Goal: Task Accomplishment & Management: Manage account settings

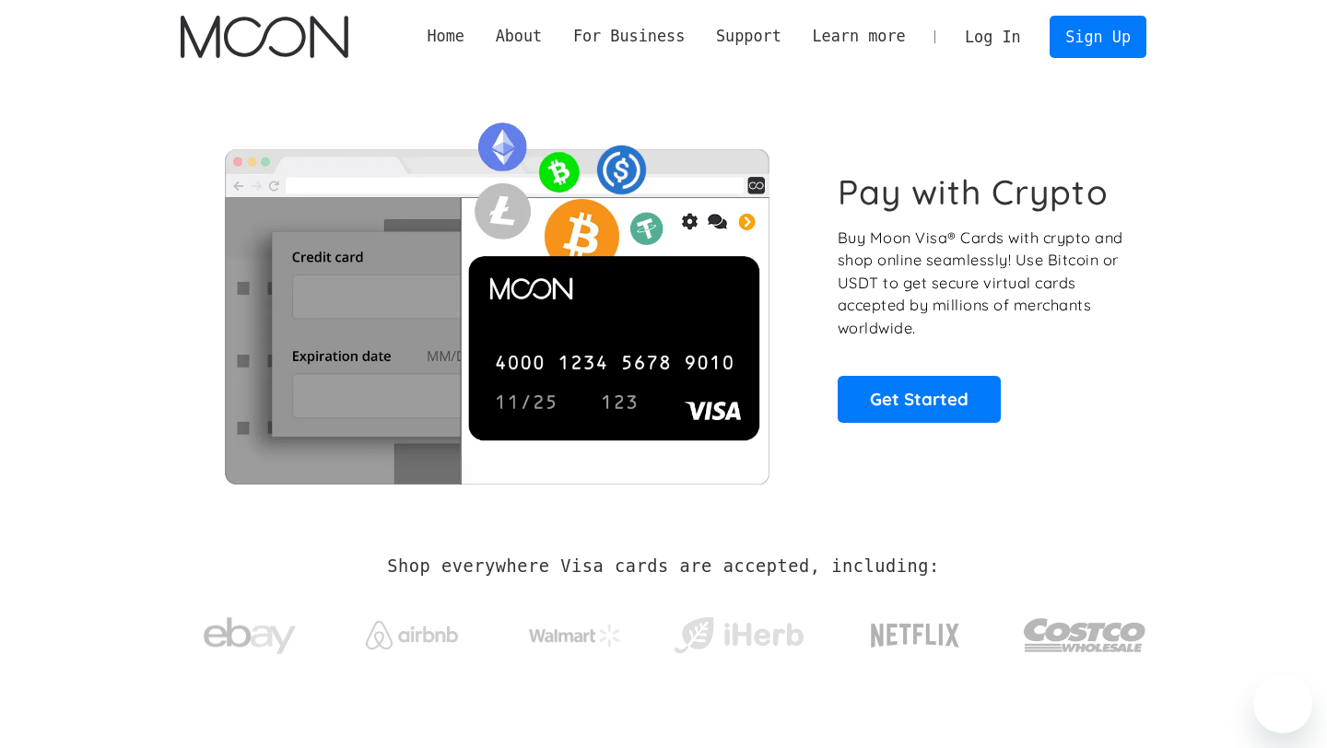
click at [992, 41] on link "Log In" at bounding box center [992, 37] width 87 height 41
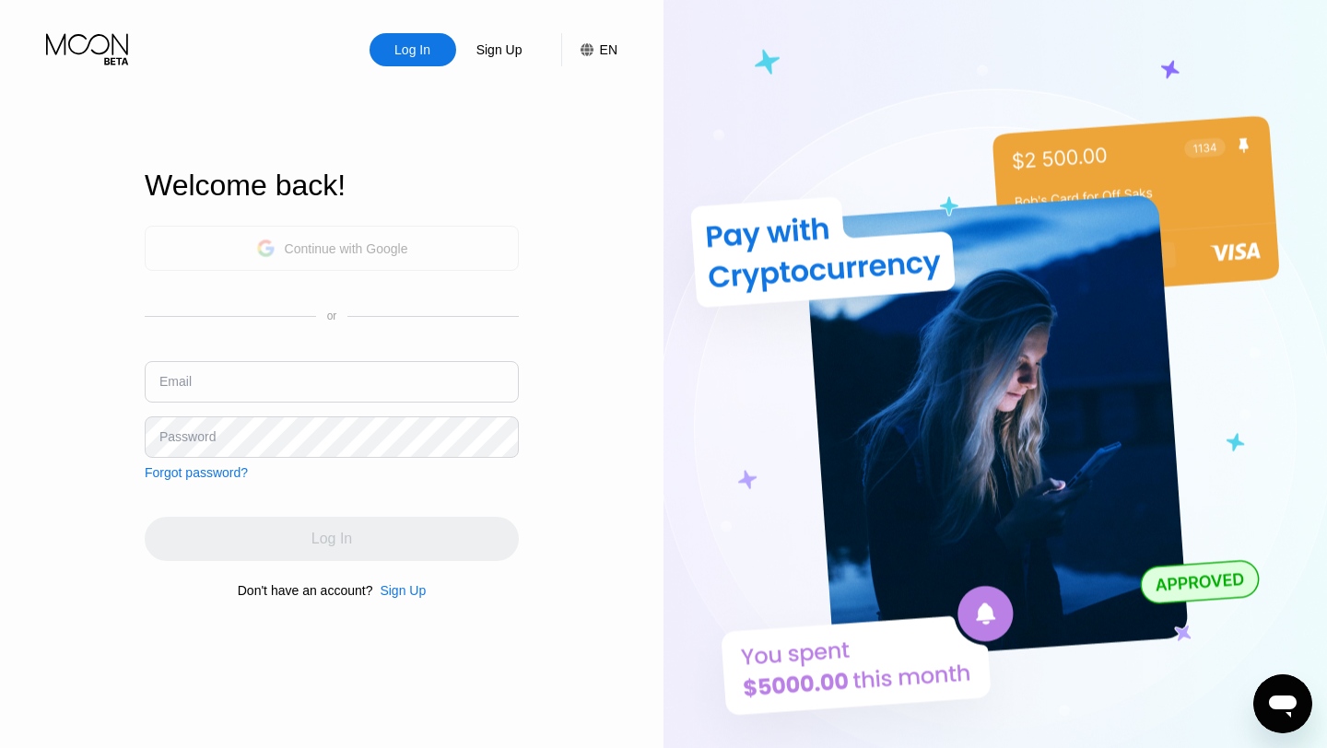
click at [366, 261] on div "Continue with Google" at bounding box center [332, 248] width 152 height 29
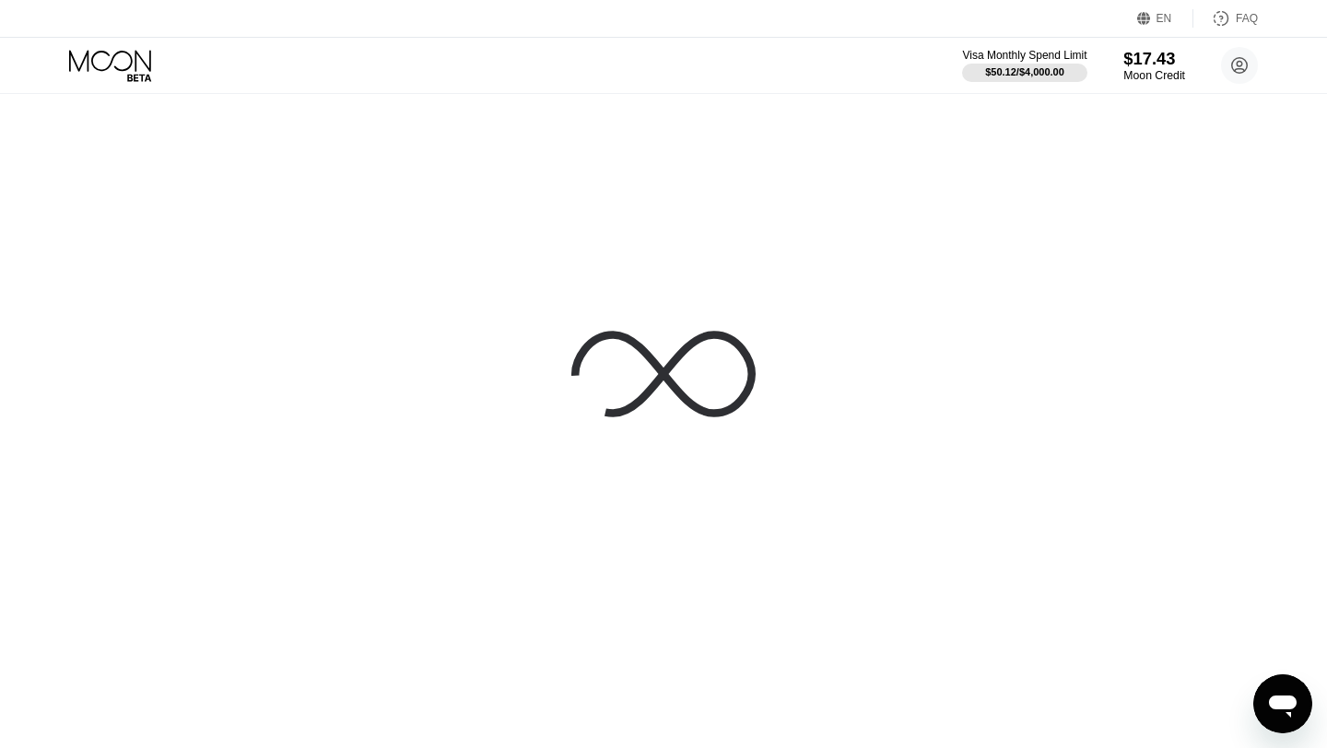
click at [1140, 60] on div "$17.43" at bounding box center [1154, 58] width 62 height 19
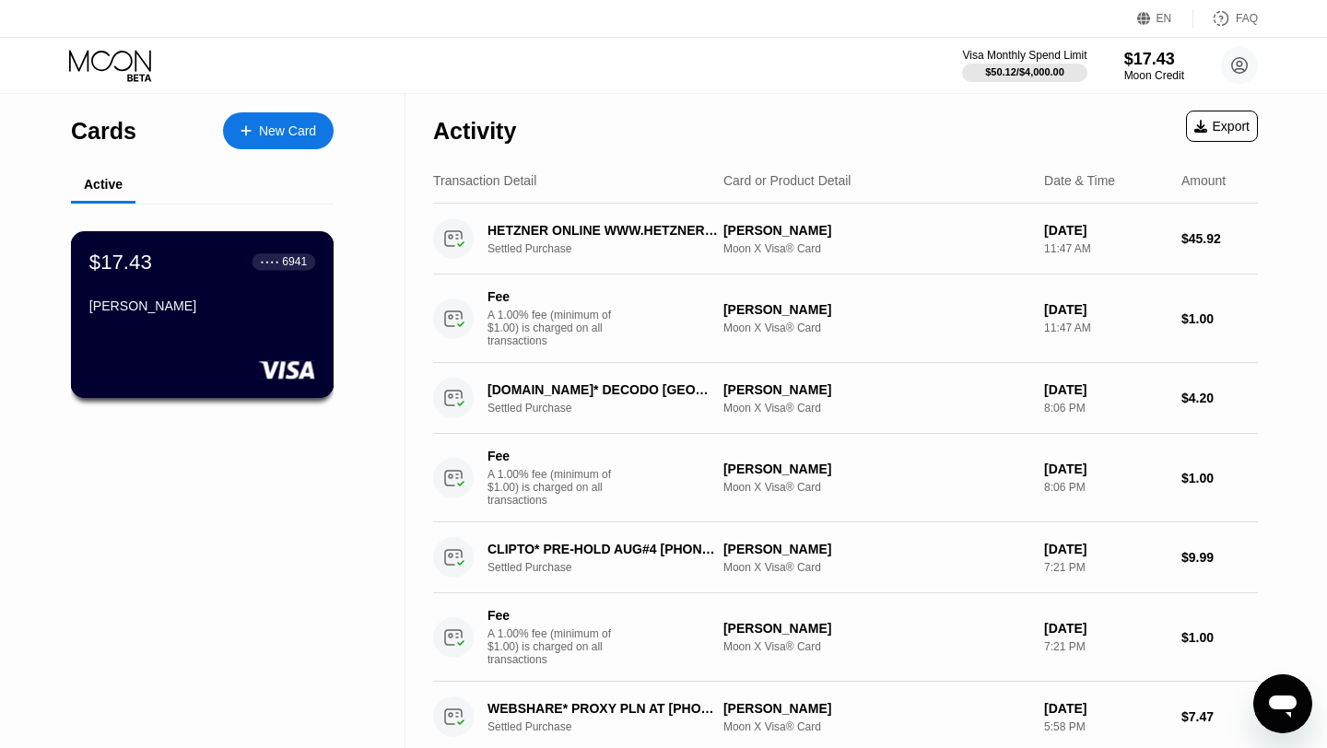
click at [171, 345] on div "$17.43 ● ● ● ● 6941 [PERSON_NAME]" at bounding box center [203, 314] width 264 height 167
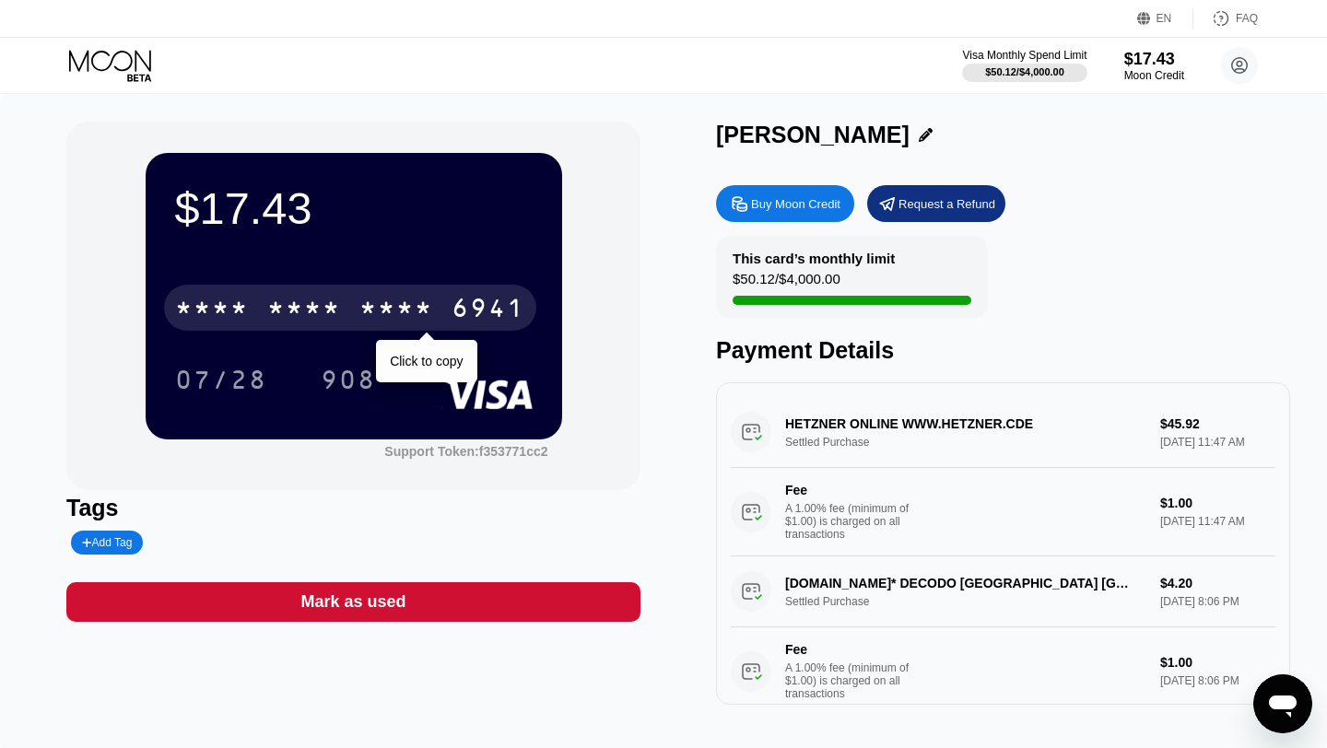
click at [257, 309] on div "* * * * * * * * * * * * 6941" at bounding box center [350, 308] width 372 height 46
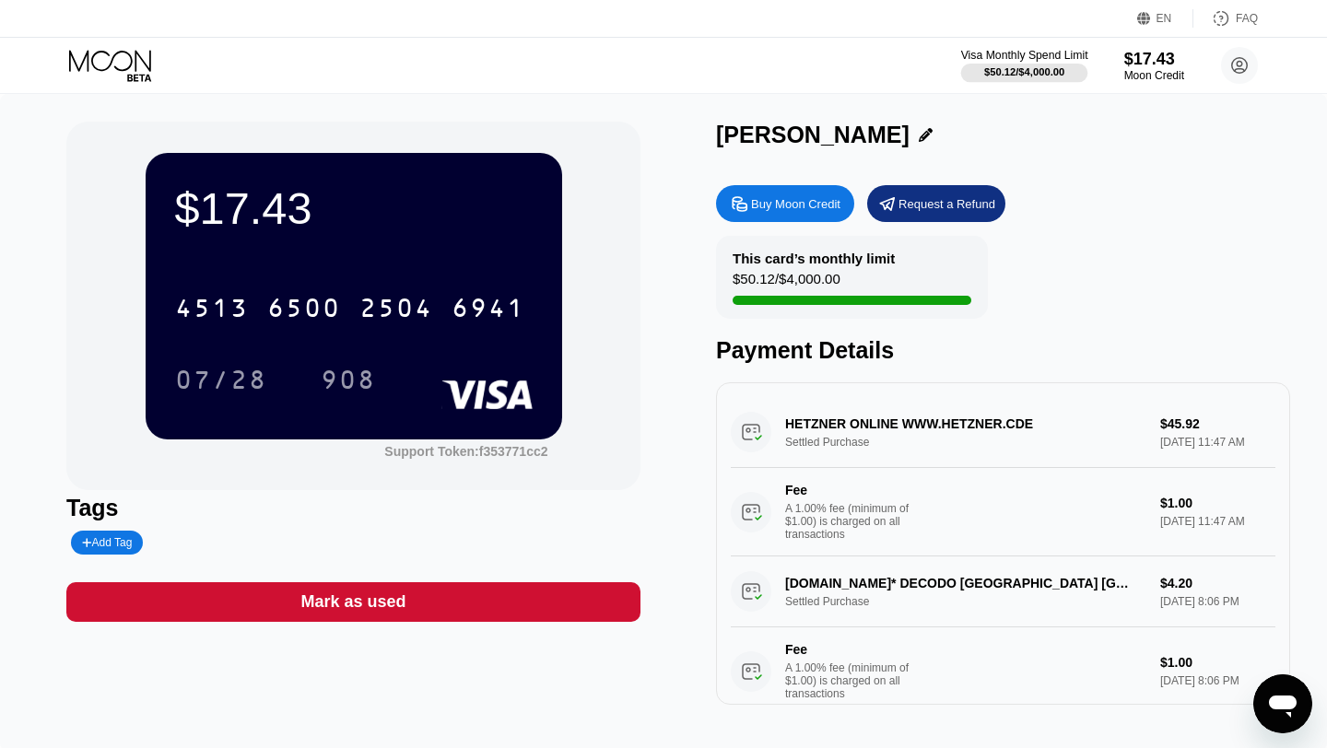
click at [1008, 77] on div "$50.12 / $4,000.00" at bounding box center [1024, 71] width 80 height 11
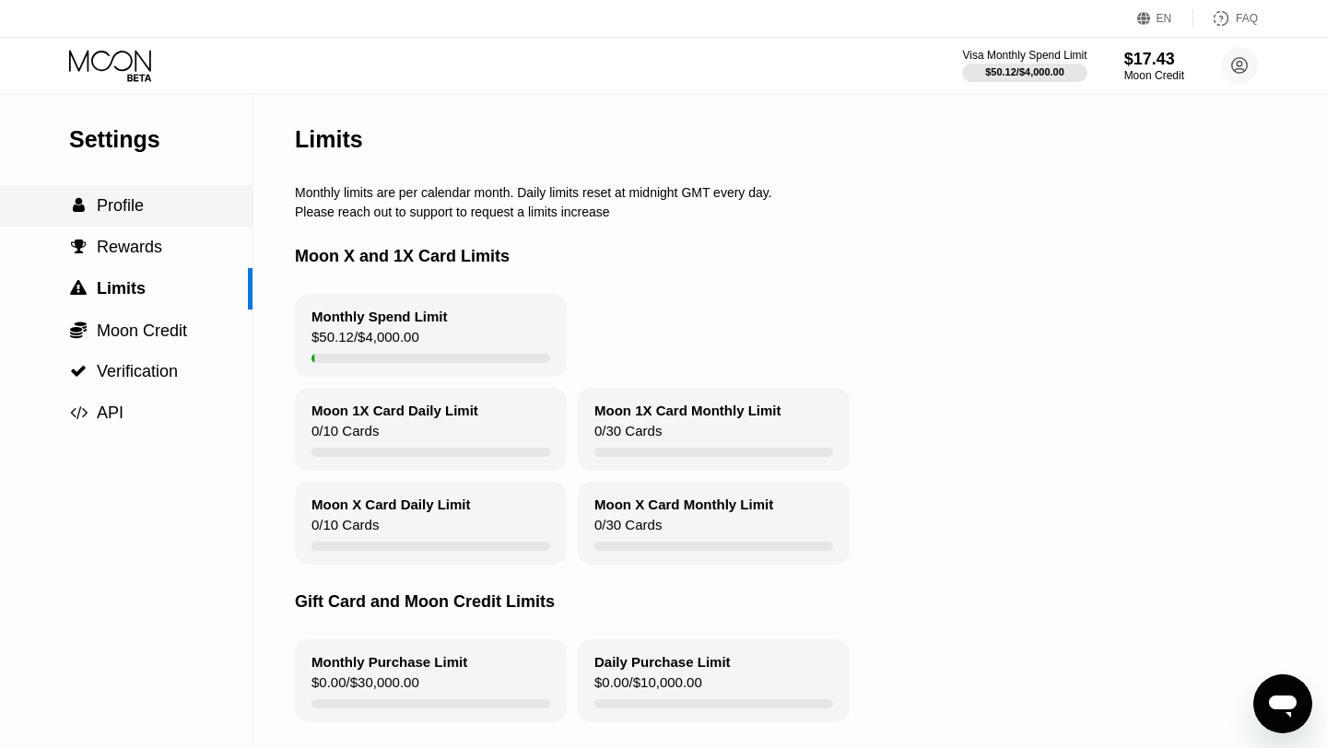
click at [112, 194] on div " Profile" at bounding box center [126, 205] width 253 height 41
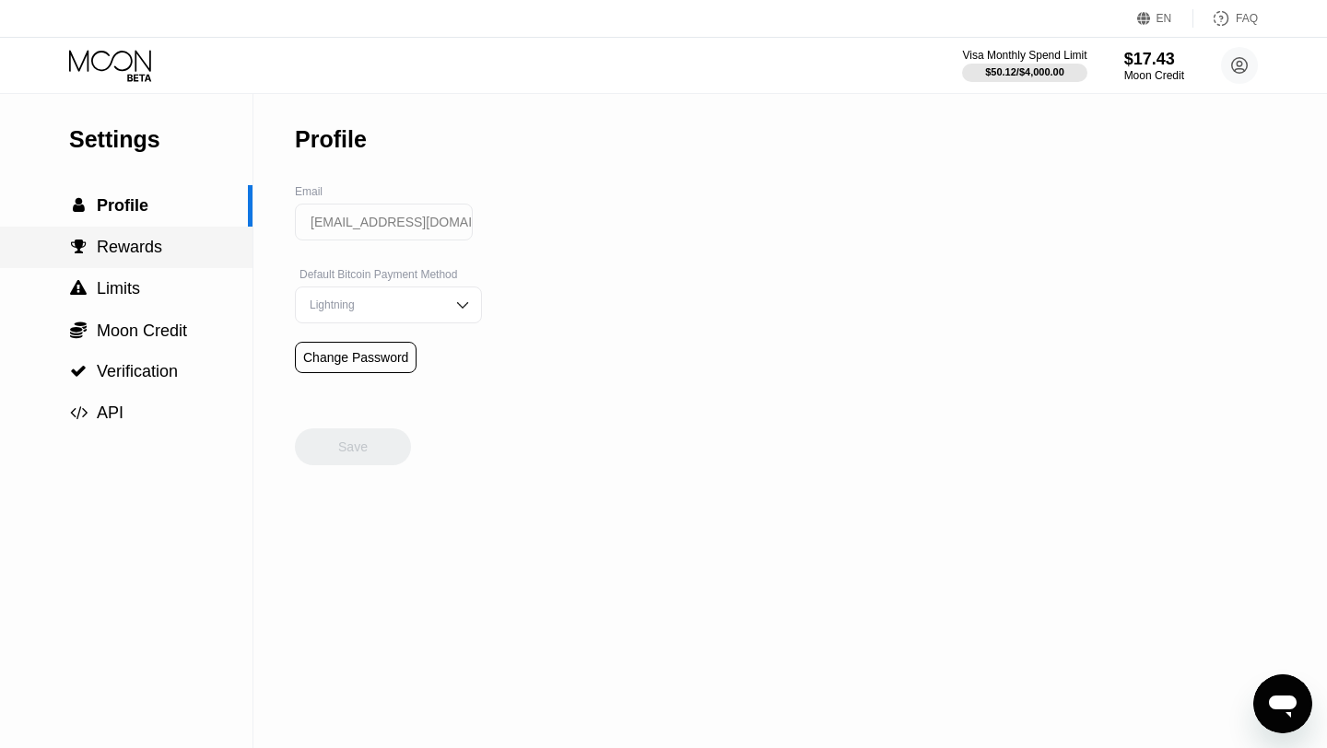
click at [112, 242] on span "Rewards" at bounding box center [129, 247] width 65 height 18
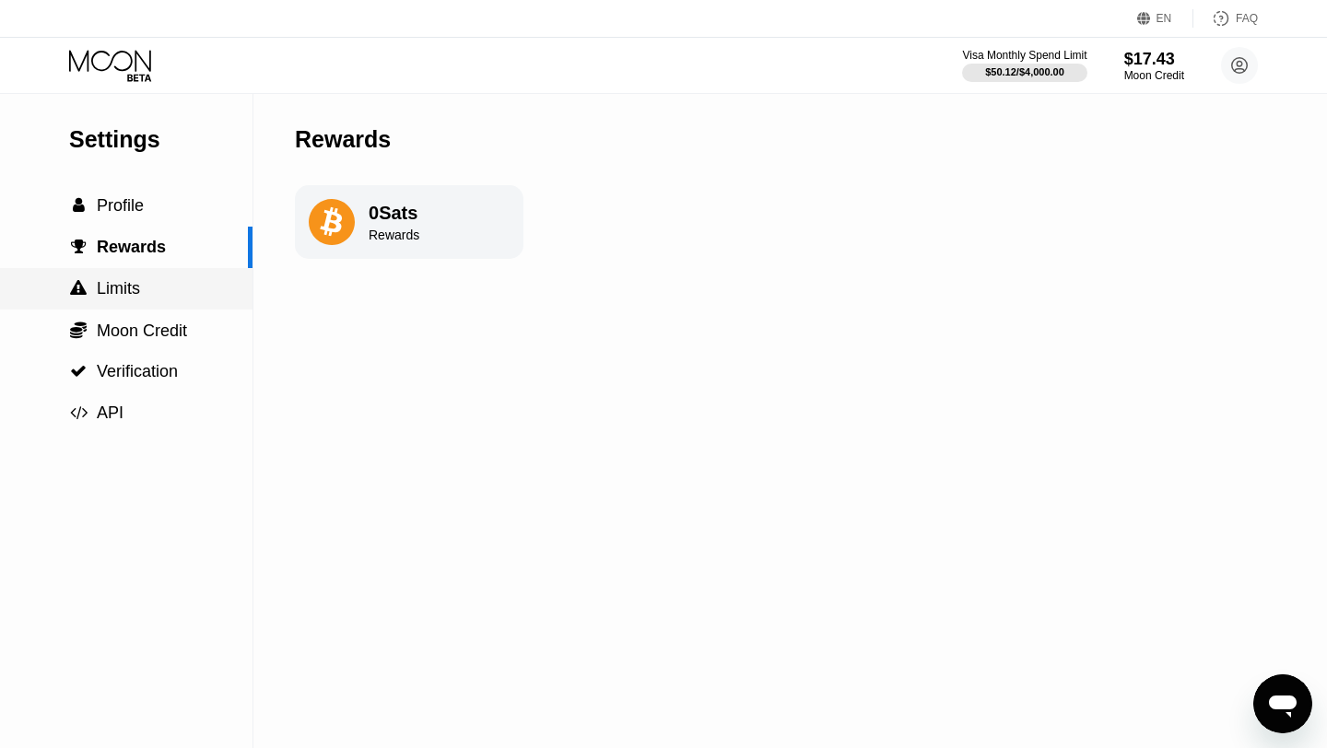
click at [112, 277] on div " Limits" at bounding box center [126, 288] width 253 height 41
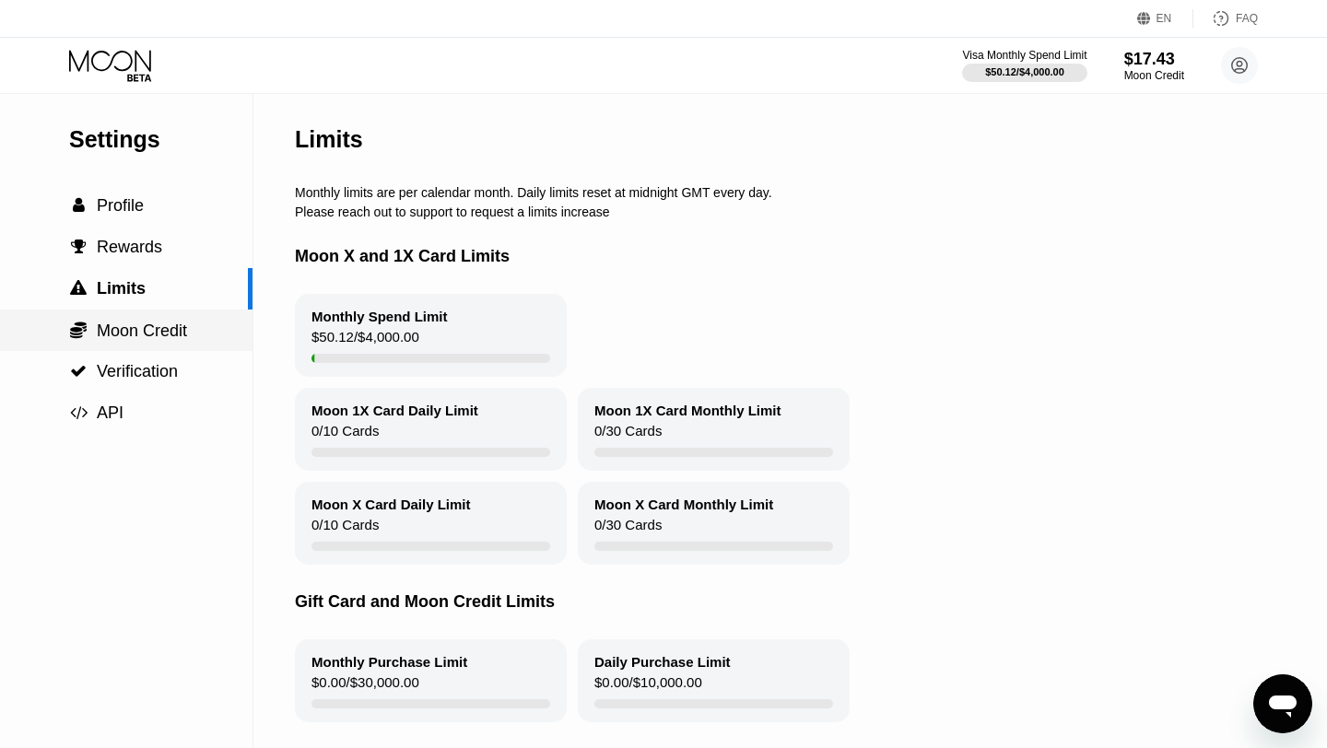
click at [118, 336] on span "Moon Credit" at bounding box center [142, 331] width 90 height 18
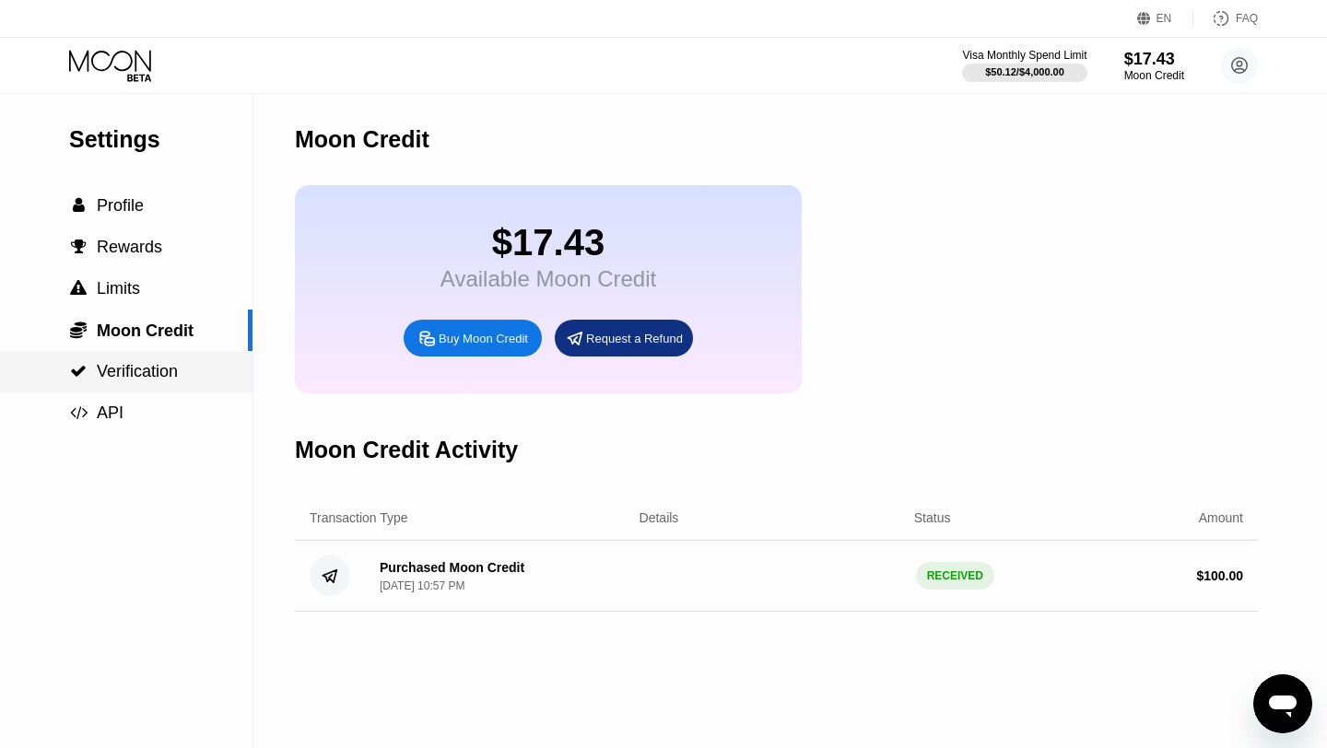
click at [120, 365] on span "Verification" at bounding box center [137, 371] width 81 height 18
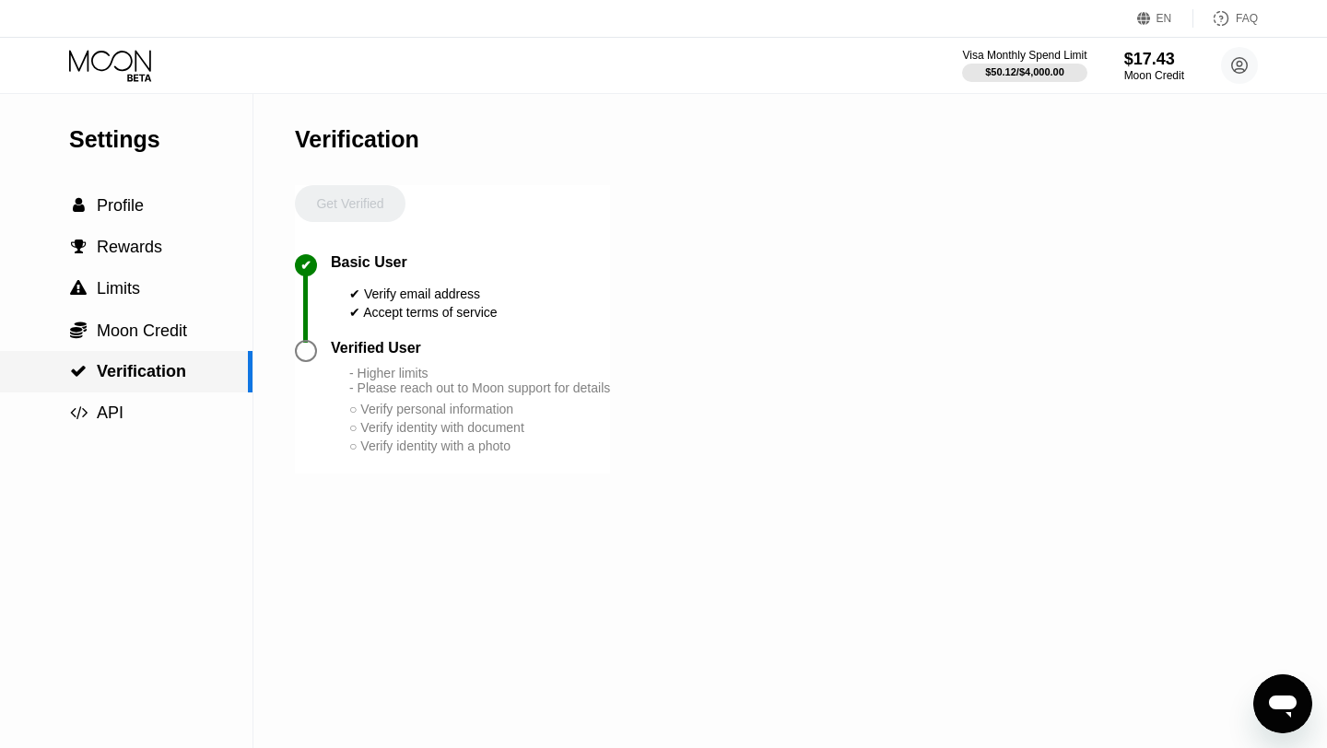
click at [114, 389] on div " Verification" at bounding box center [126, 371] width 253 height 41
click at [105, 422] on span "API" at bounding box center [110, 413] width 27 height 18
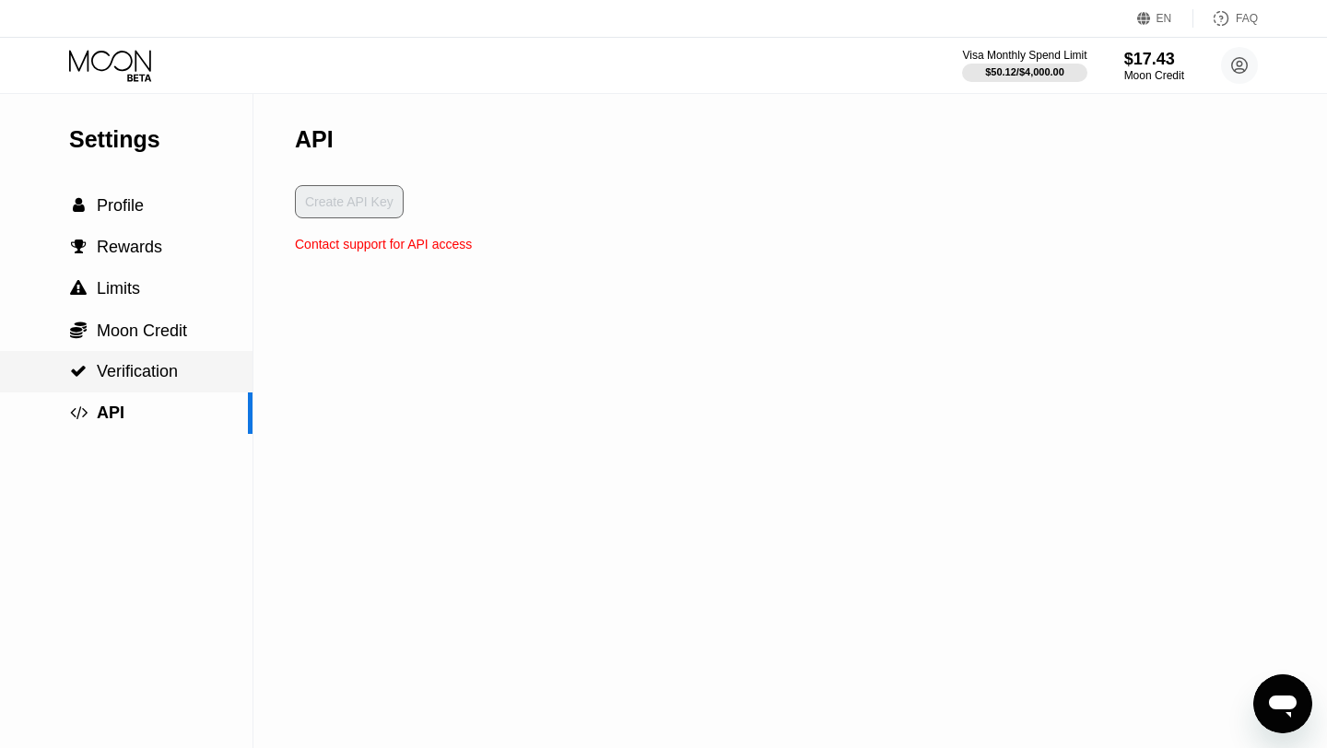
click at [110, 369] on span "Verification" at bounding box center [137, 371] width 81 height 18
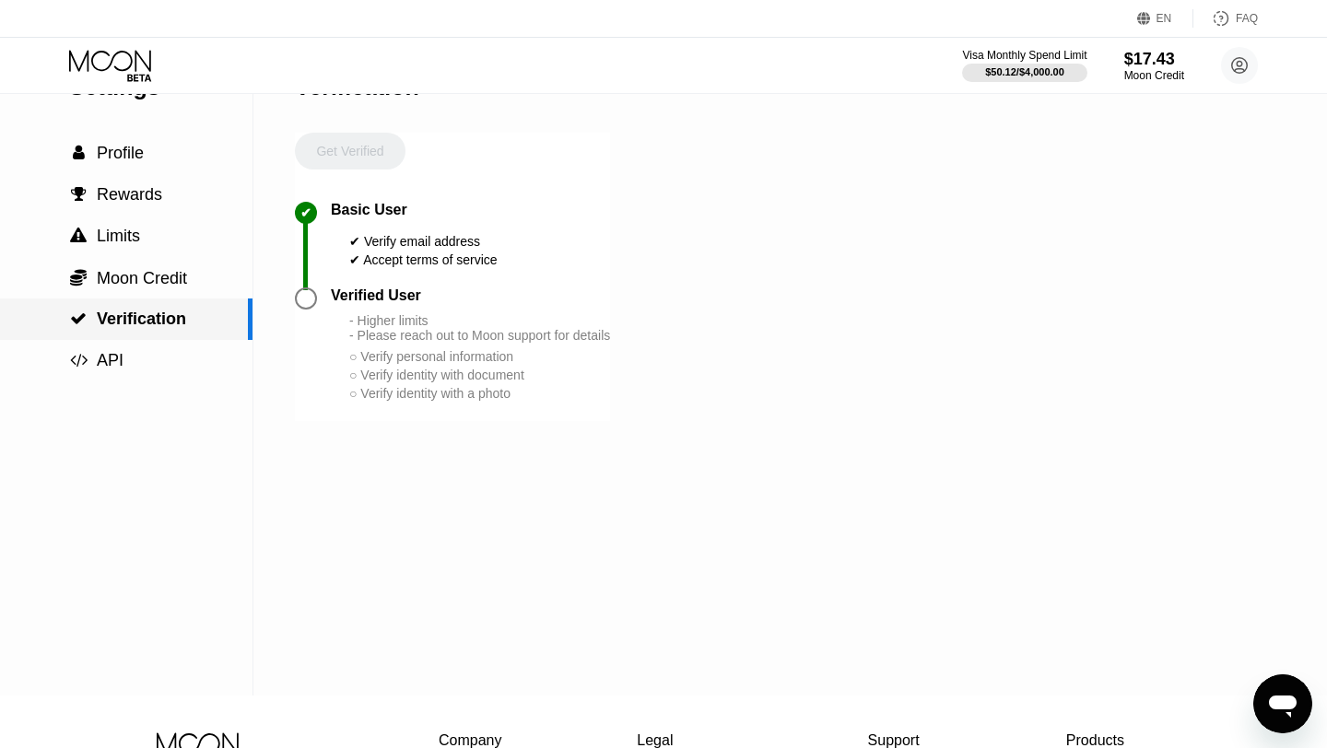
scroll to position [100, 0]
